Goal: Check status: Check status

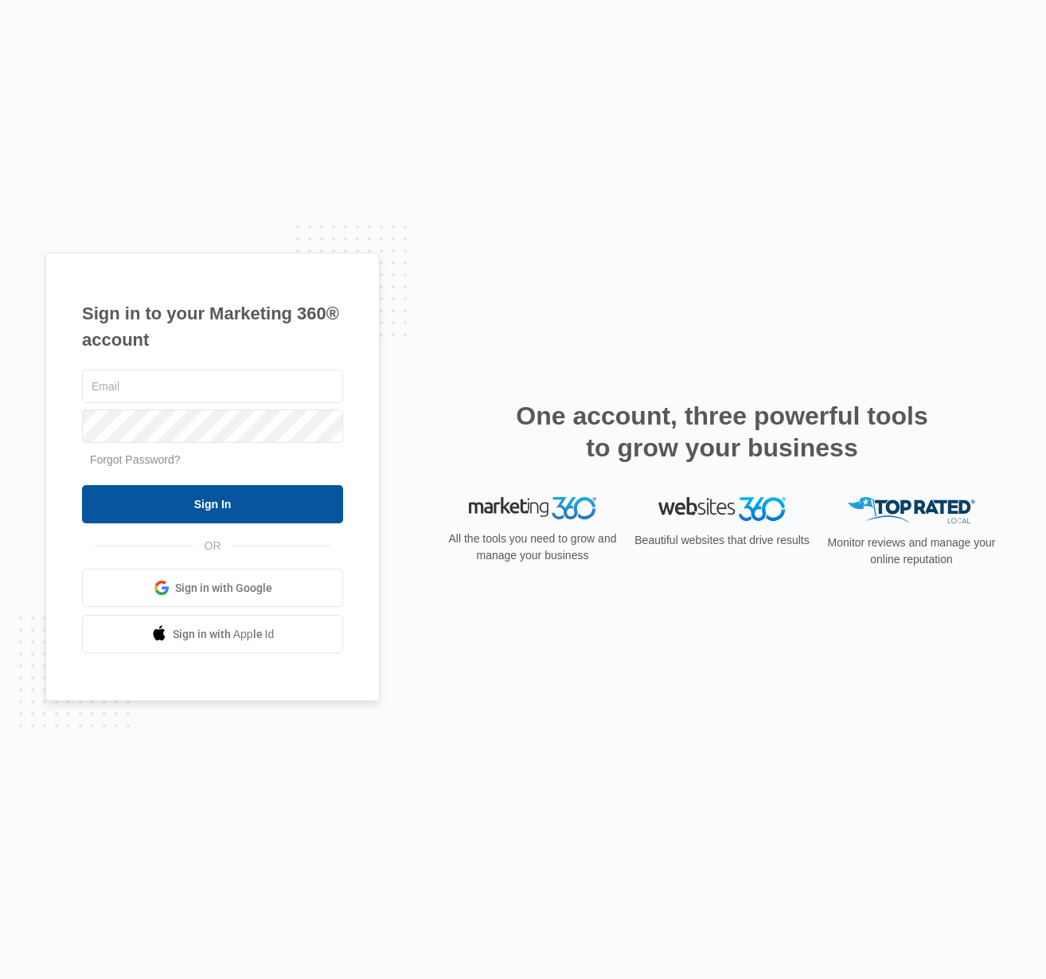
type input "[PERSON_NAME][EMAIL_ADDRESS][DOMAIN_NAME]"
click at [269, 499] on input "Sign In" at bounding box center [212, 504] width 261 height 38
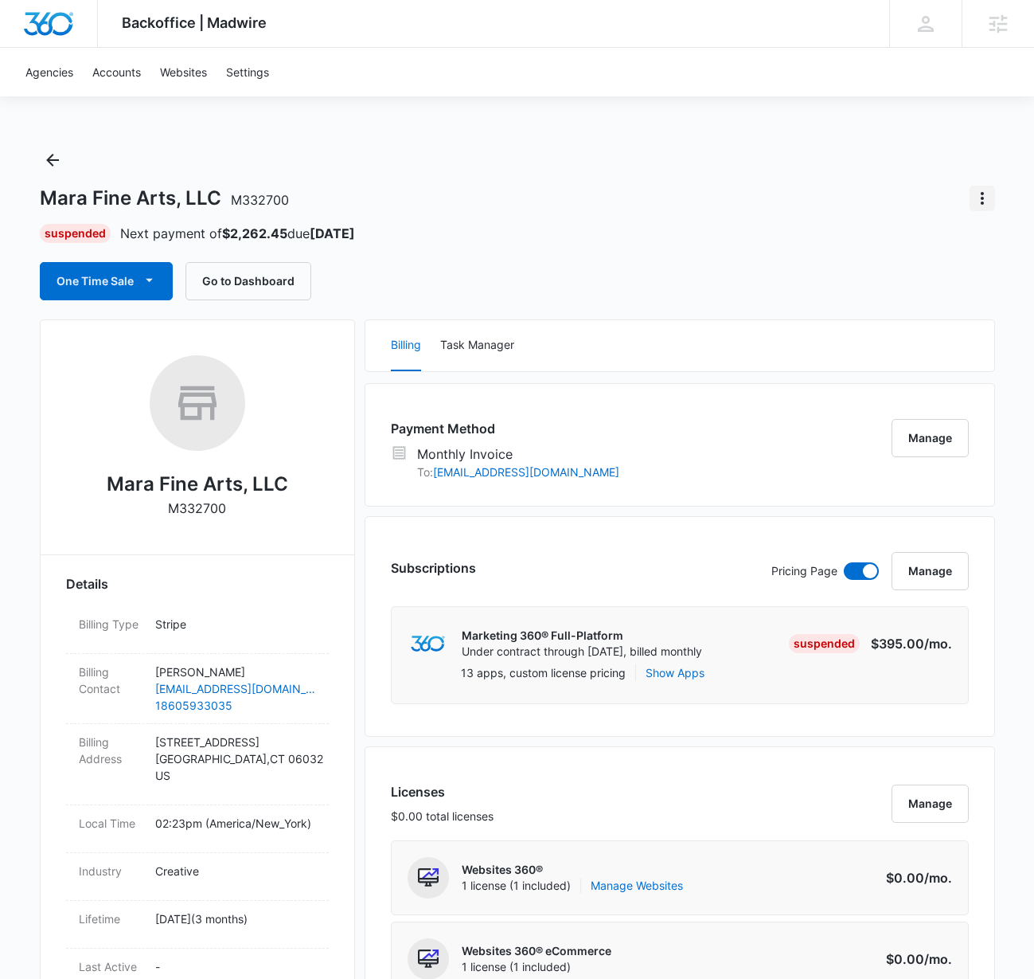
drag, startPoint x: 993, startPoint y: 198, endPoint x: 985, endPoint y: 201, distance: 8.3
click at [992, 199] on button "Actions" at bounding box center [982, 198] width 25 height 25
click at [935, 241] on div "Update Status" at bounding box center [917, 242] width 78 height 11
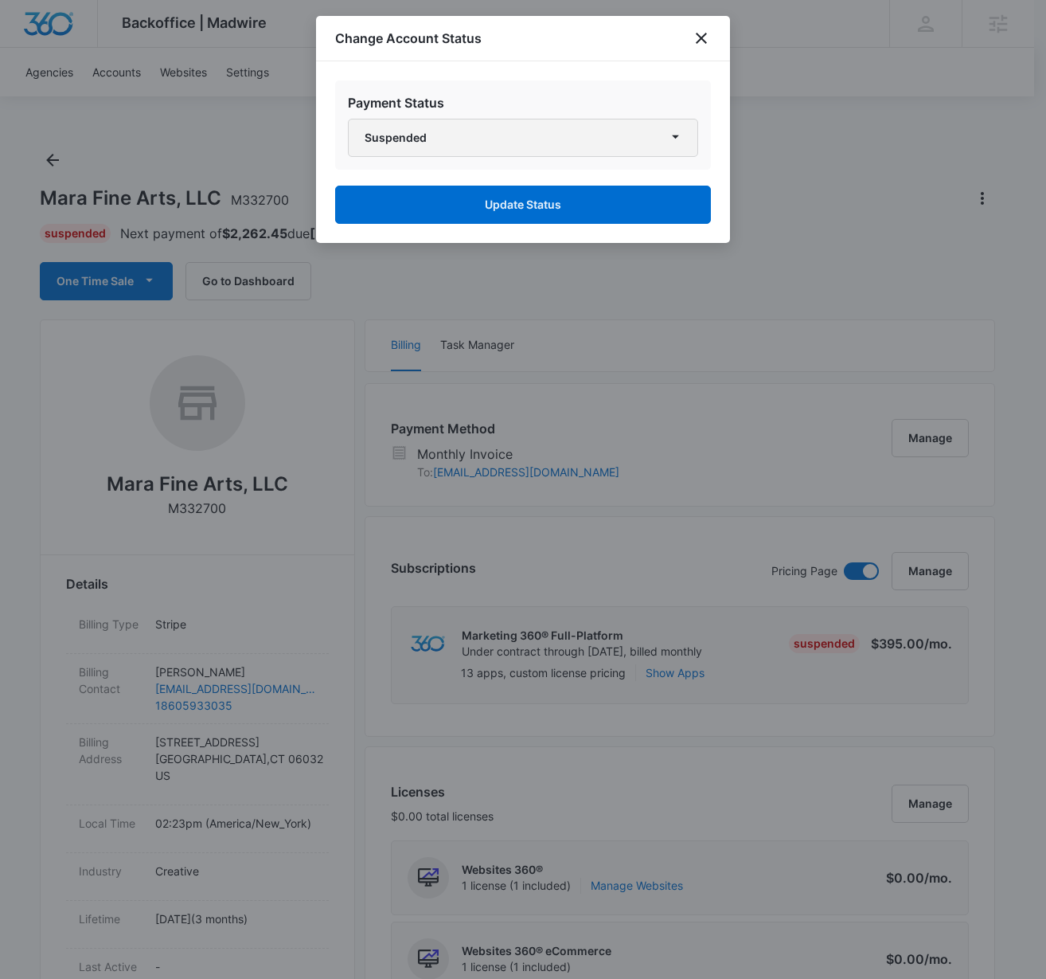
click at [658, 138] on button "Suspended" at bounding box center [523, 138] width 350 height 38
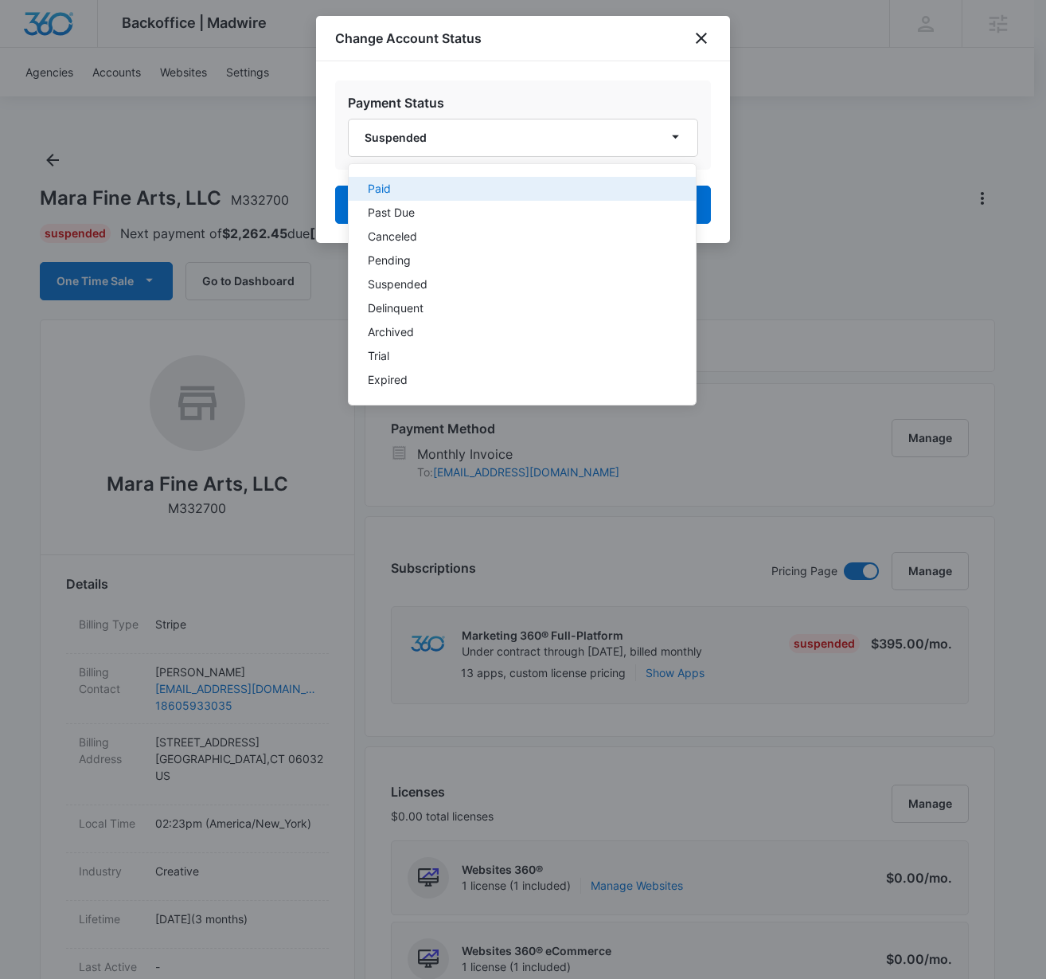
click at [560, 177] on button "Paid" at bounding box center [522, 189] width 347 height 24
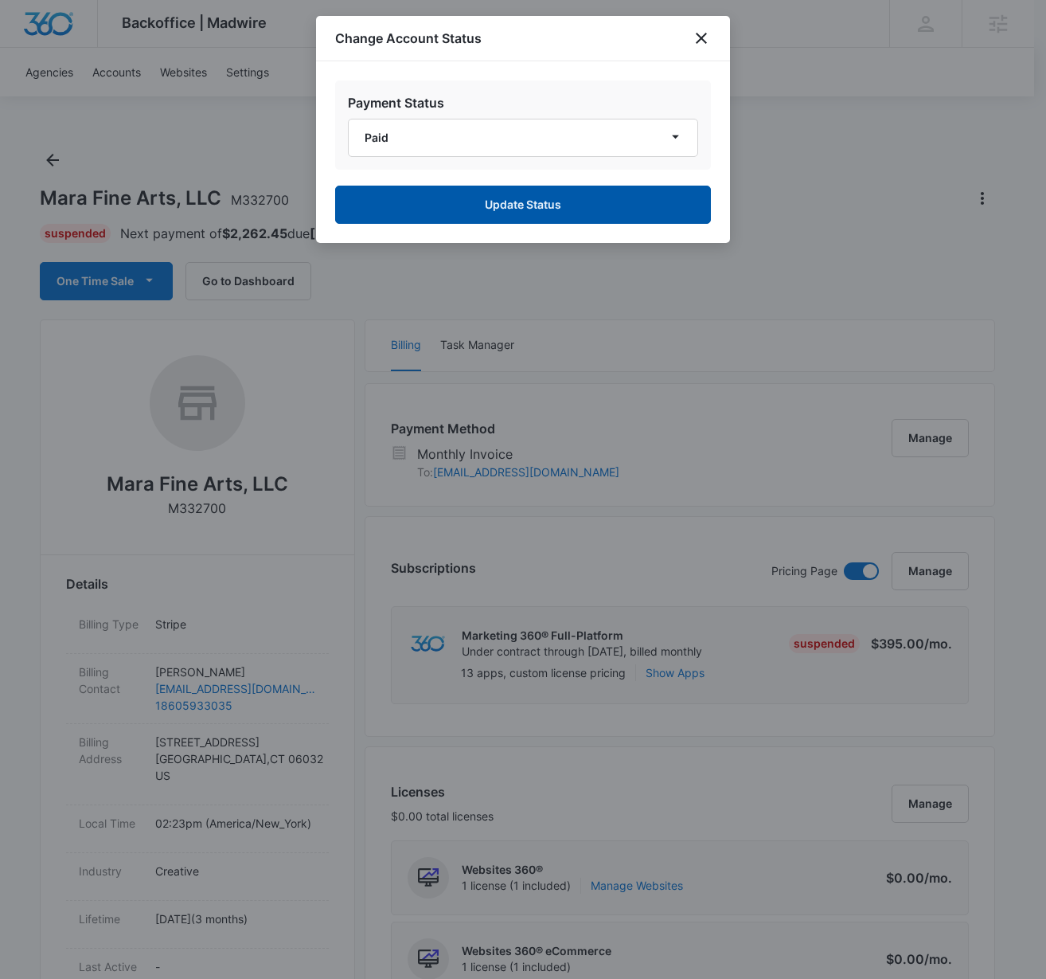
click at [563, 195] on button "Update Status" at bounding box center [523, 205] width 376 height 38
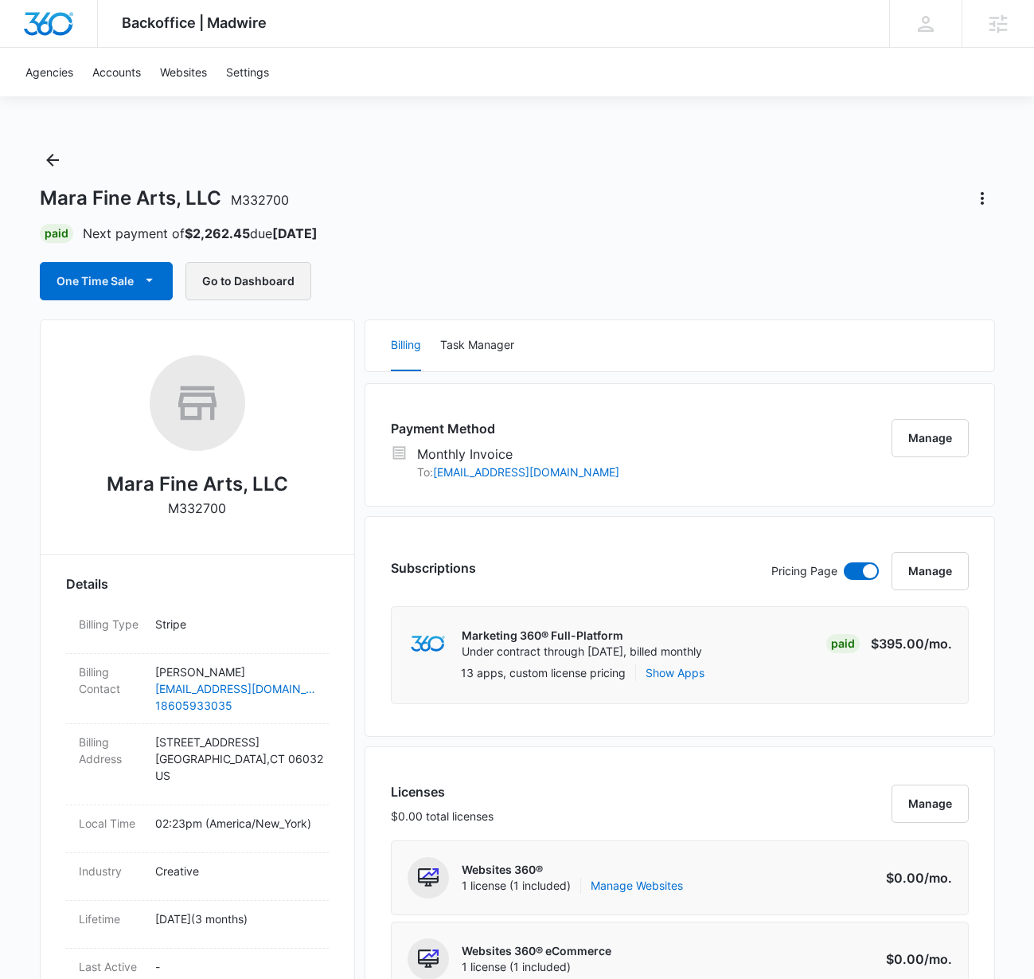
click at [233, 284] on button "Go to Dashboard" at bounding box center [249, 281] width 126 height 38
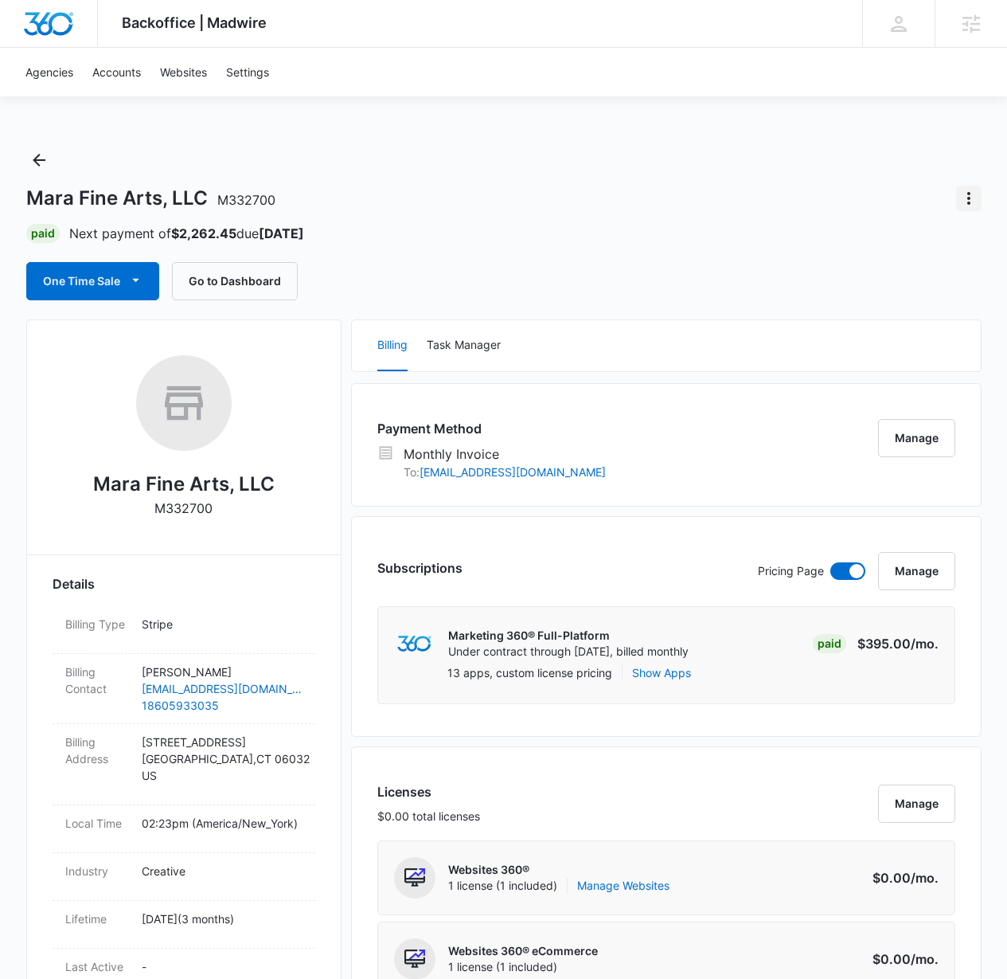
click at [971, 204] on icon "Actions" at bounding box center [969, 198] width 19 height 19
click at [899, 244] on div "Update Status" at bounding box center [904, 242] width 78 height 11
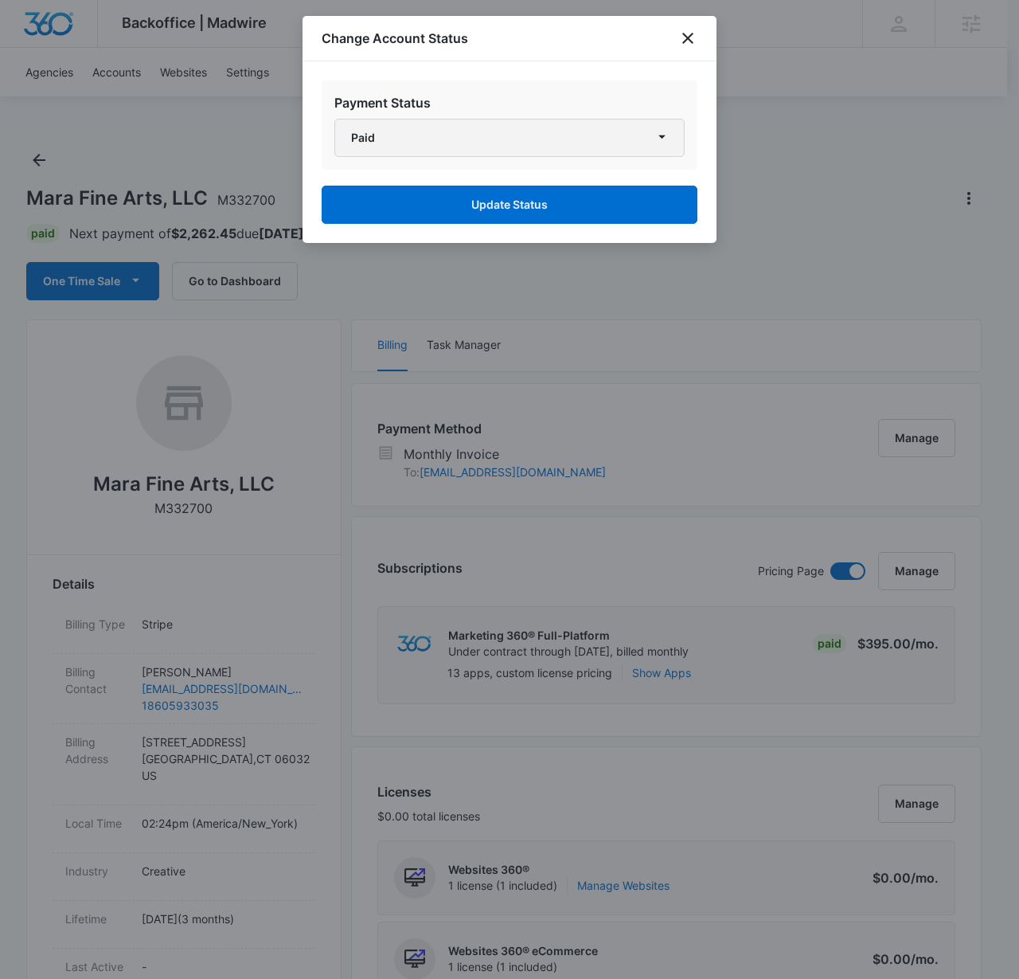
click at [495, 130] on button "Paid" at bounding box center [509, 138] width 350 height 38
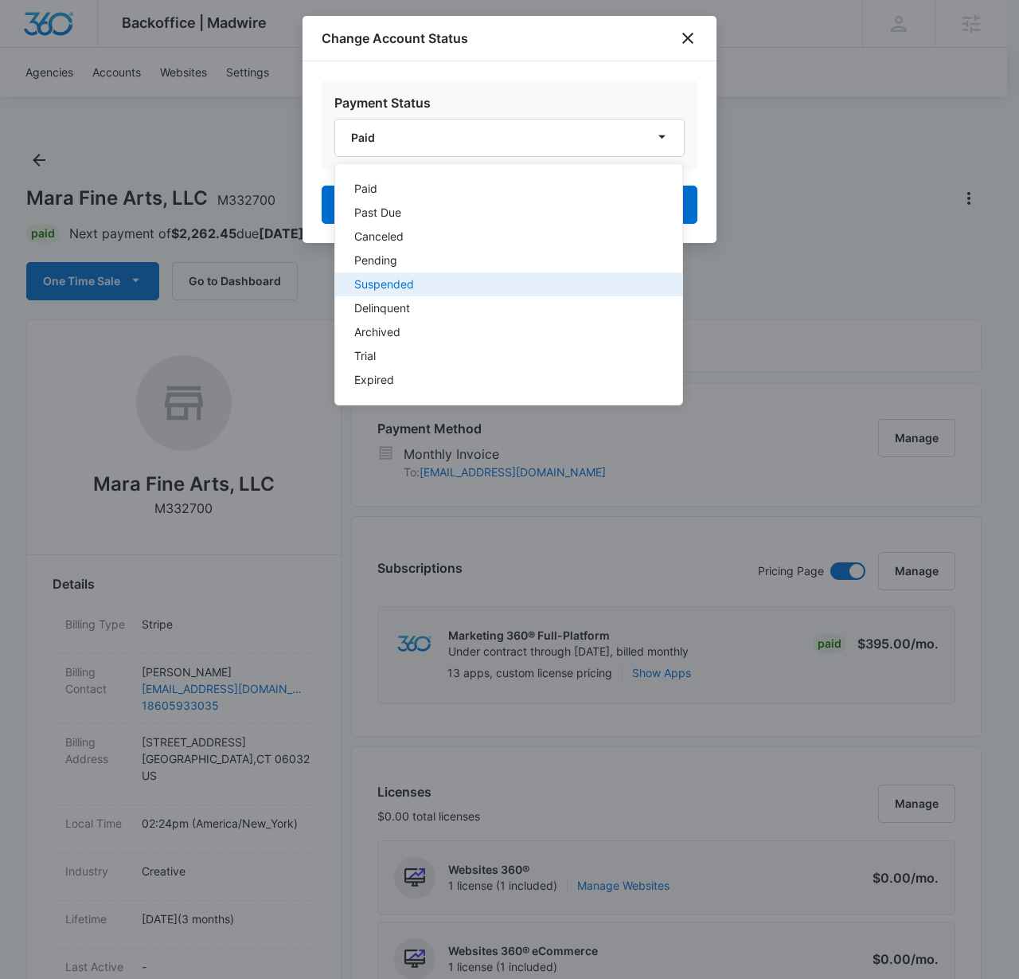
click at [415, 291] on button "Suspended" at bounding box center [508, 284] width 347 height 24
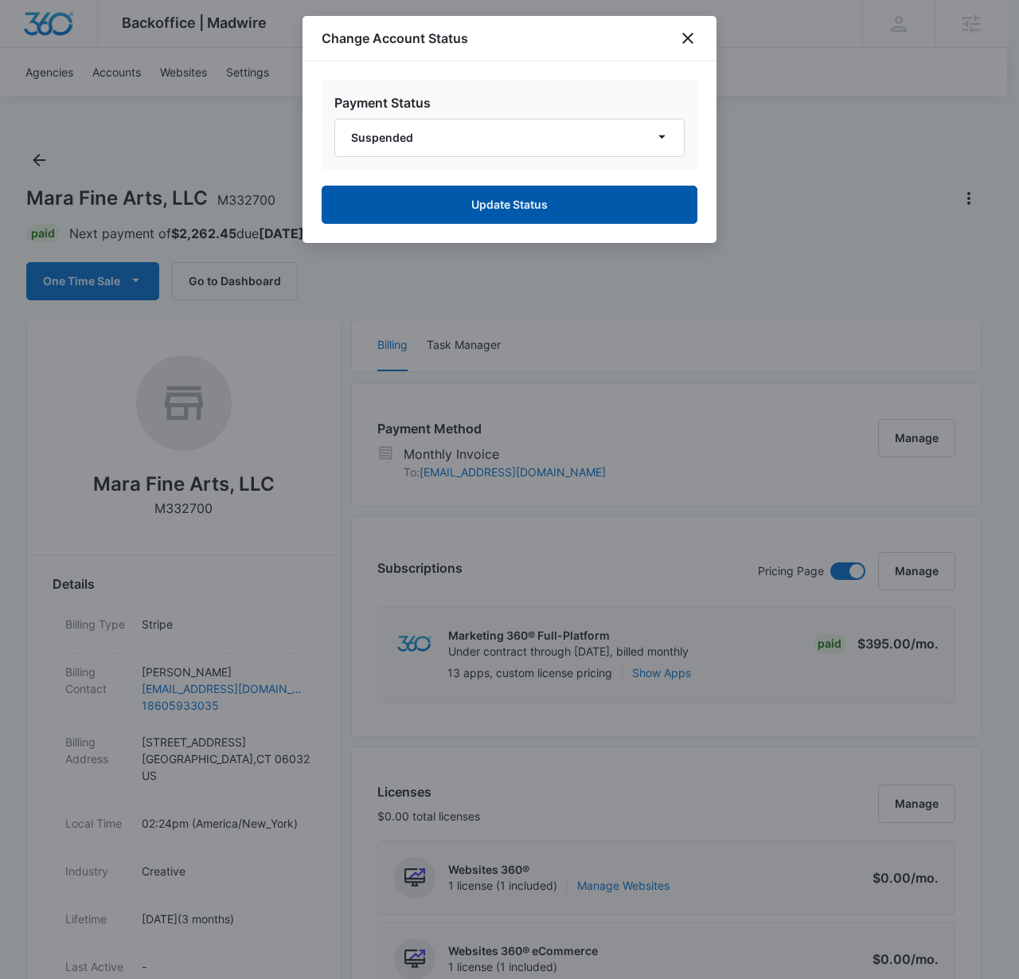
click at [574, 205] on button "Update Status" at bounding box center [510, 205] width 376 height 38
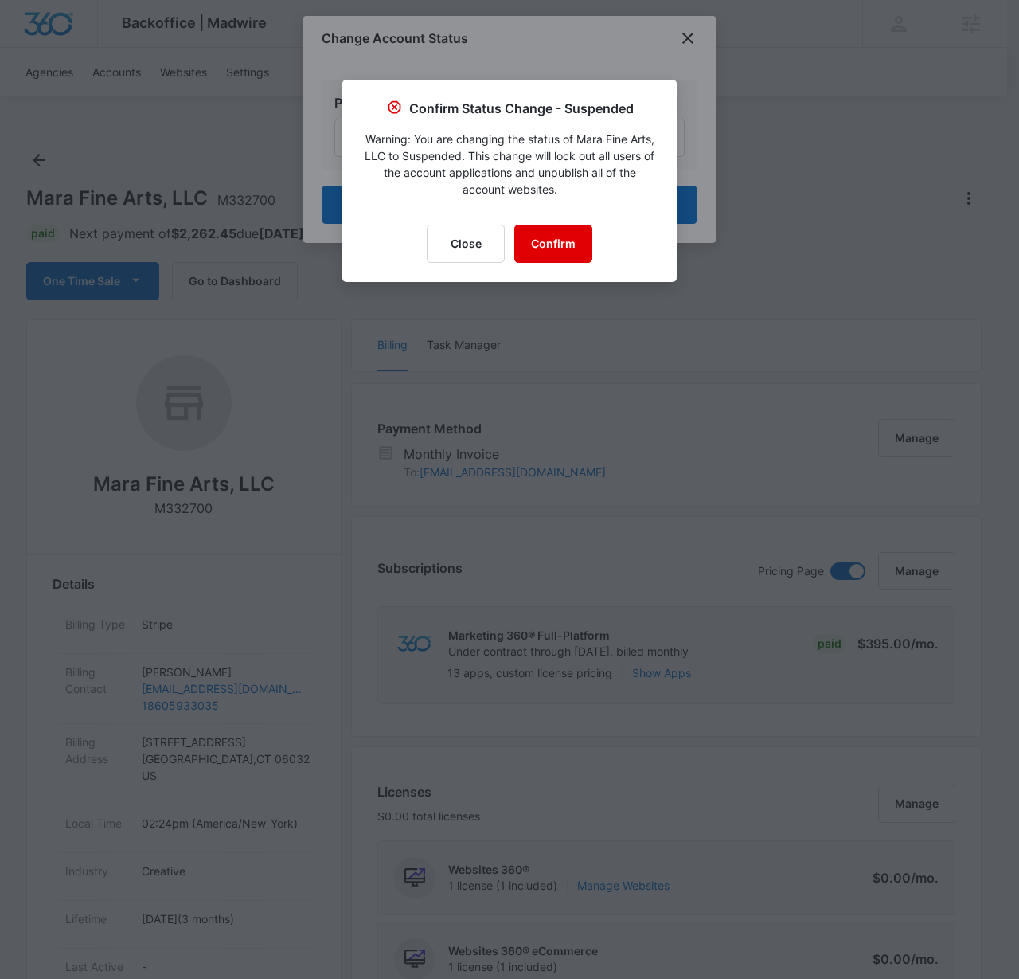
click at [557, 234] on button "Confirm" at bounding box center [553, 244] width 78 height 38
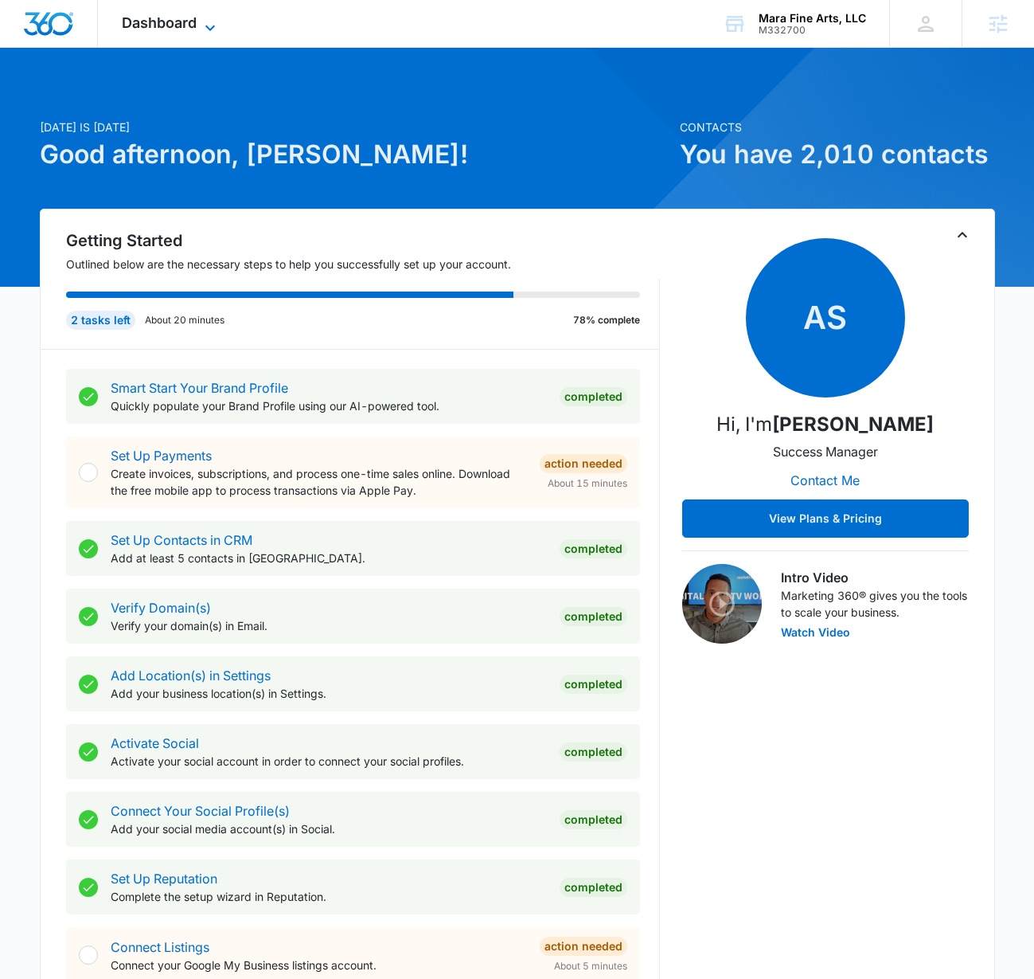
click at [187, 25] on span "Dashboard" at bounding box center [159, 22] width 75 height 17
click at [182, 32] on div "Dashboard Apps Reputation Forms CRM Email Social Content Ads Intelligence Files…" at bounding box center [171, 23] width 146 height 47
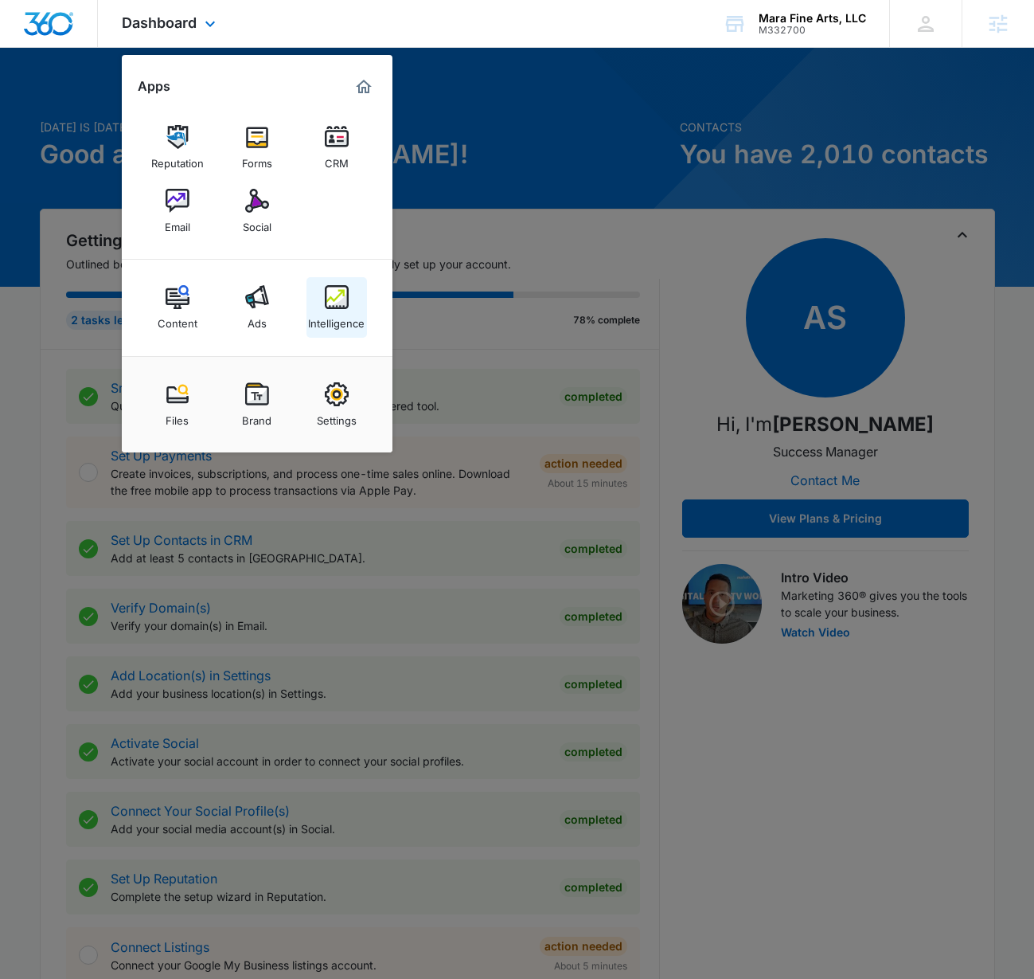
click at [358, 318] on div "Intelligence" at bounding box center [336, 319] width 57 height 21
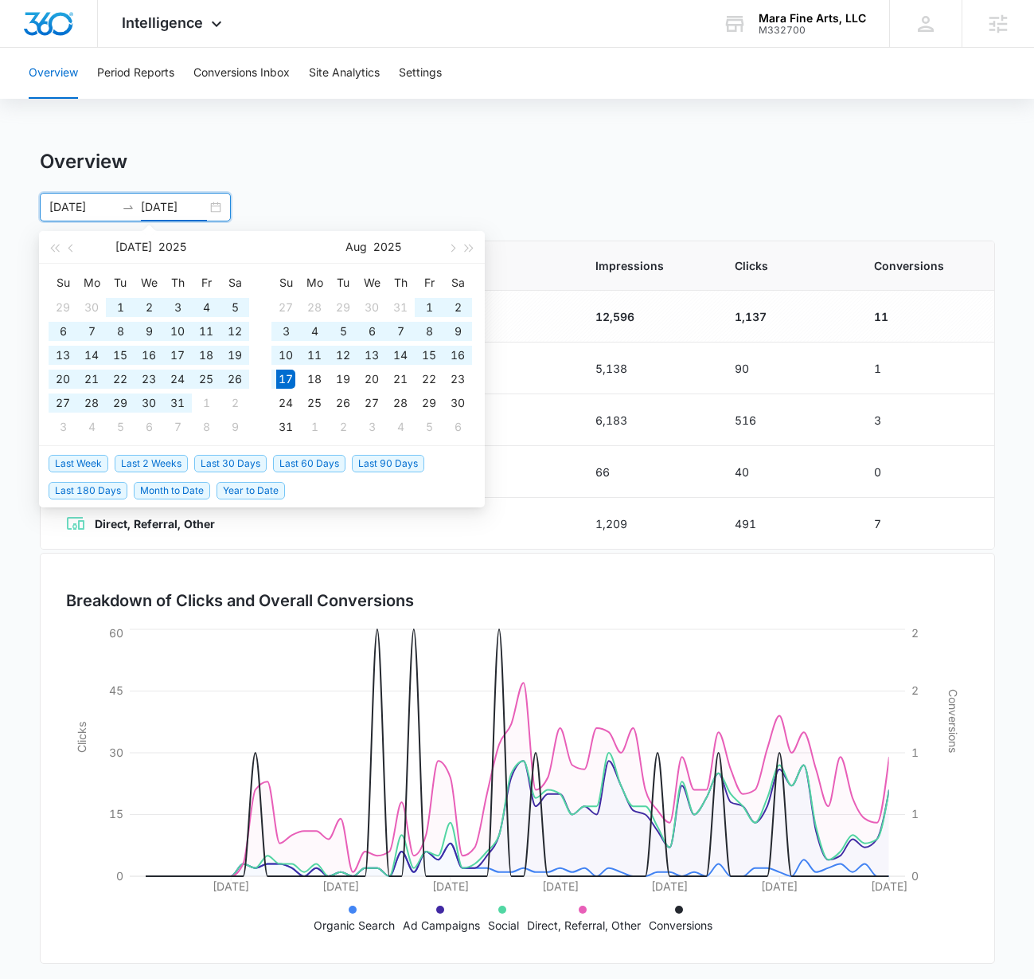
click at [204, 205] on input "08/17/2025" at bounding box center [174, 207] width 66 height 18
click at [456, 248] on button "button" at bounding box center [452, 247] width 18 height 32
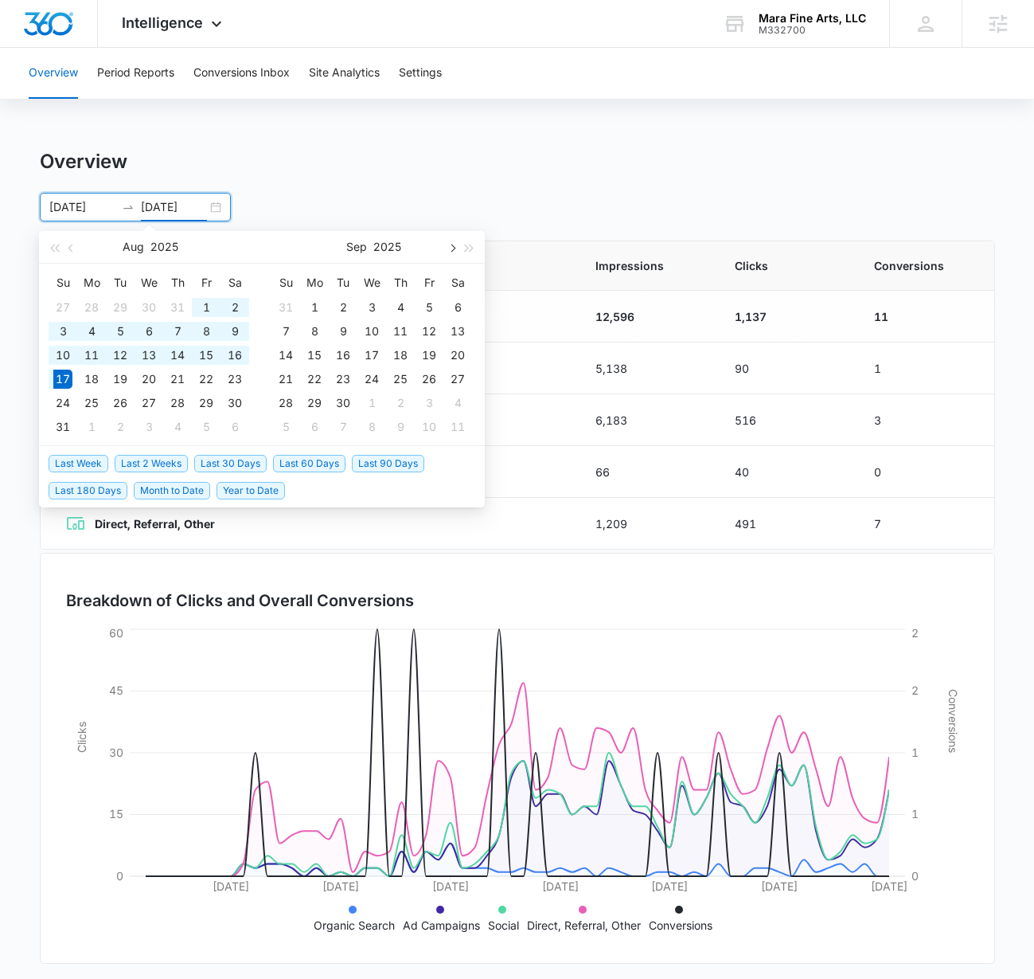
click at [451, 248] on span "button" at bounding box center [452, 248] width 8 height 8
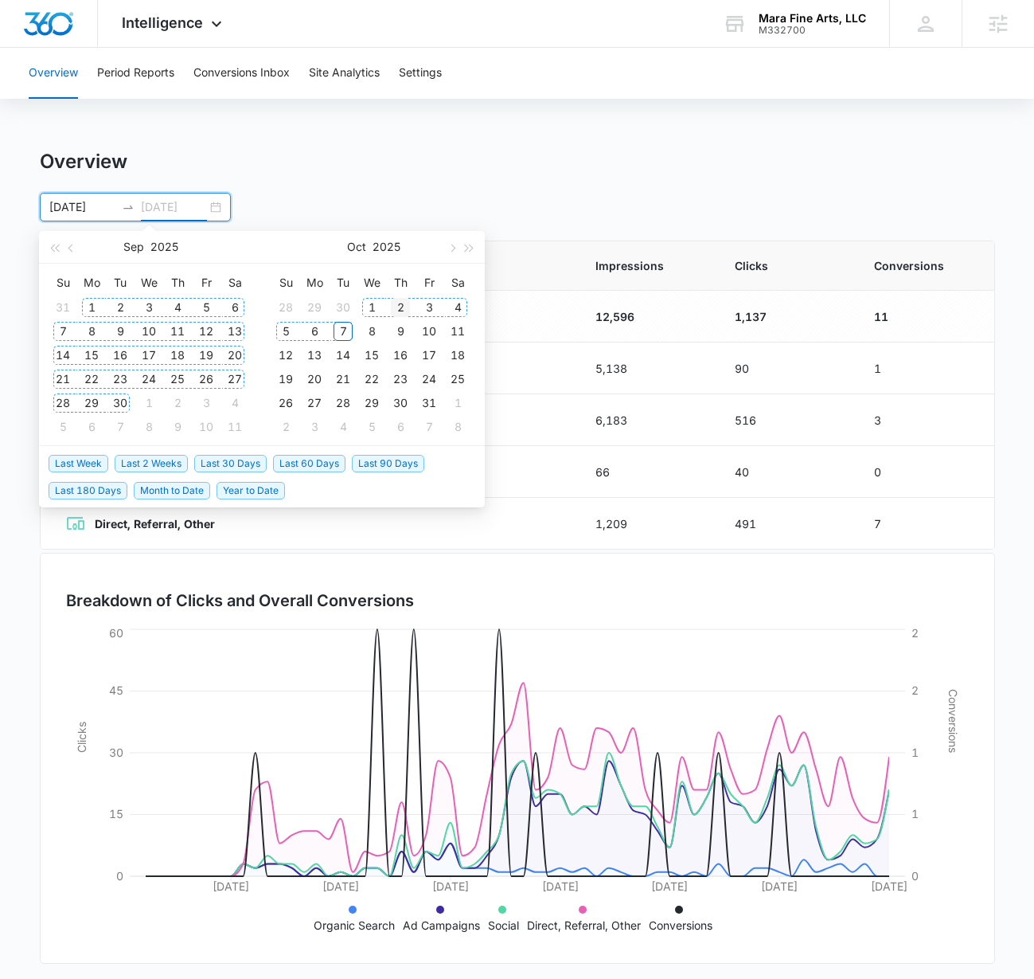
type input "10/02/2025"
click at [397, 307] on div "2" at bounding box center [400, 307] width 19 height 19
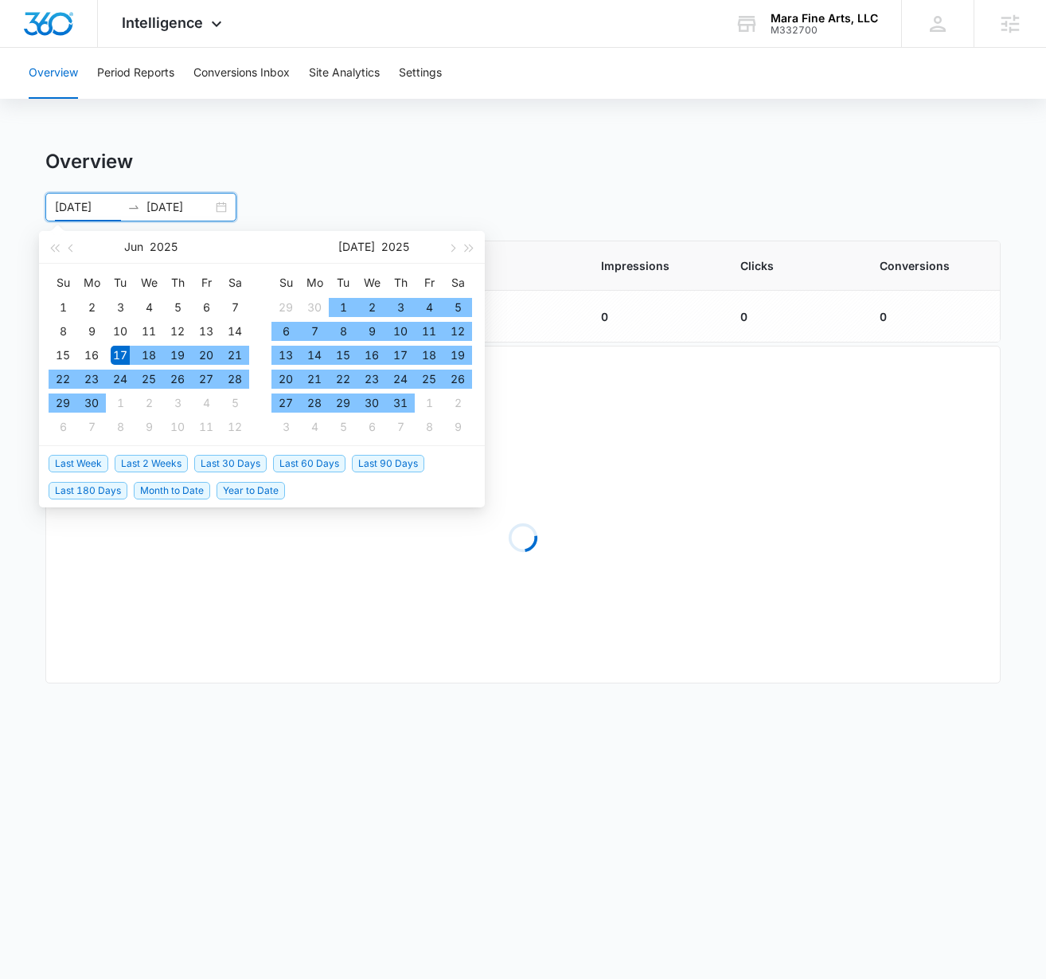
type input "06/17/2025"
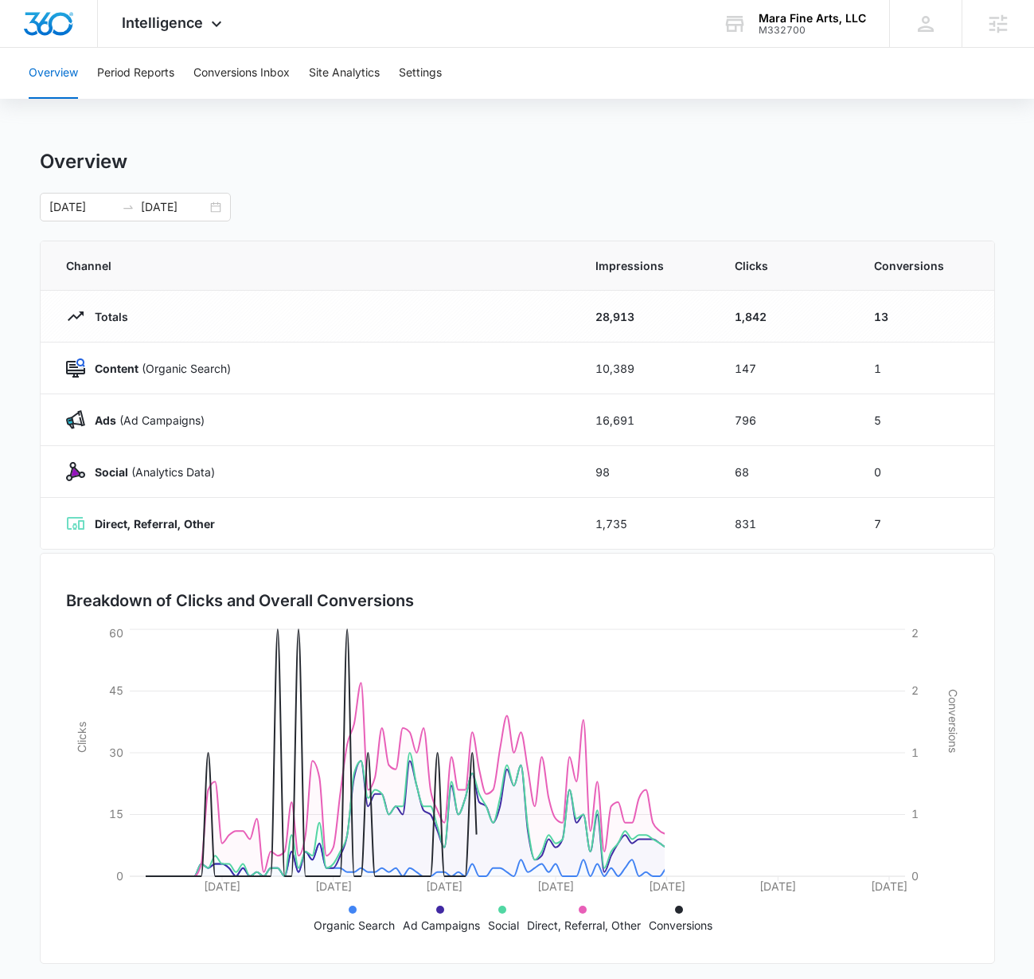
click at [418, 156] on div "Overview" at bounding box center [518, 162] width 956 height 24
